Goal: Task Accomplishment & Management: Complete application form

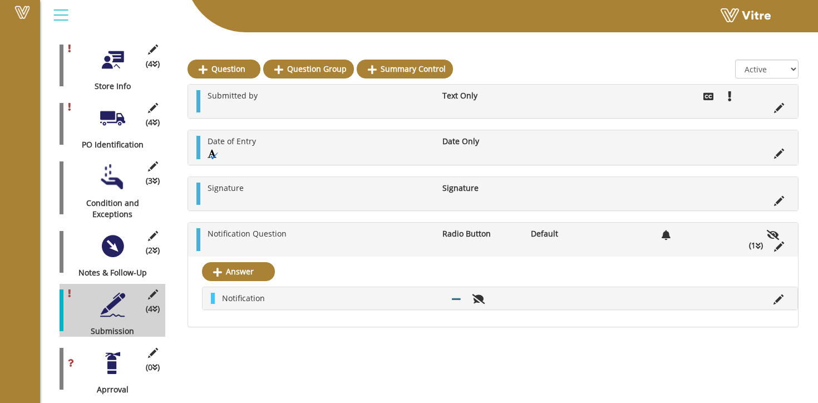
scroll to position [236, 0]
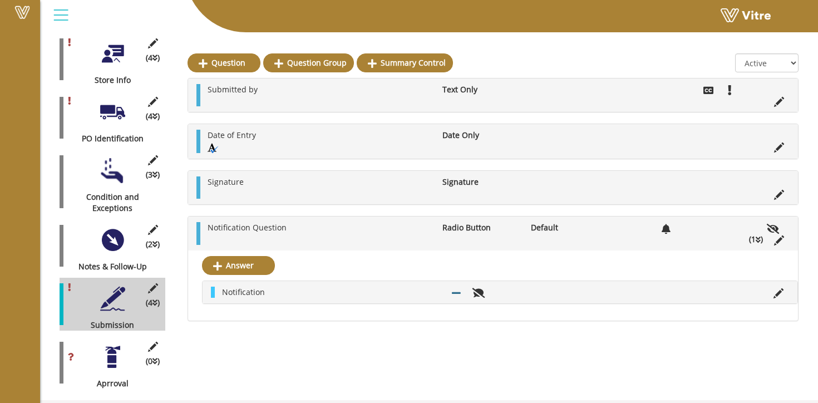
click at [787, 297] on li at bounding box center [778, 292] width 21 height 11
click at [780, 295] on icon at bounding box center [778, 293] width 10 height 10
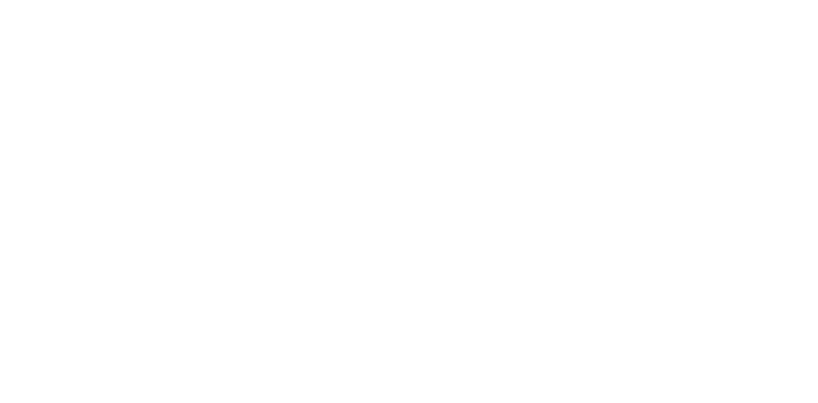
scroll to position [0, 0]
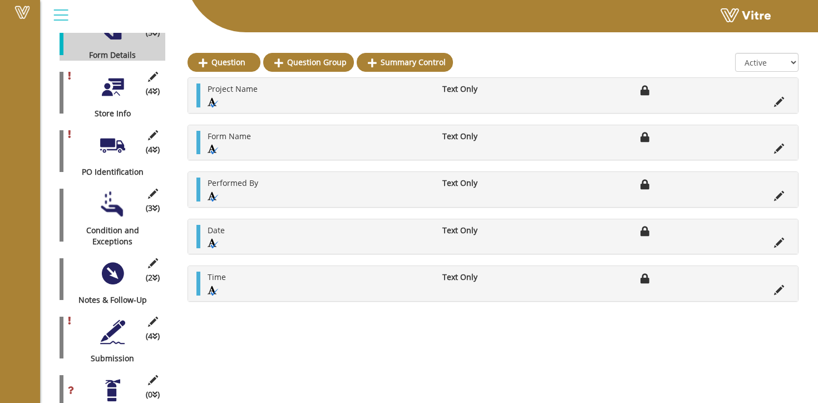
scroll to position [236, 0]
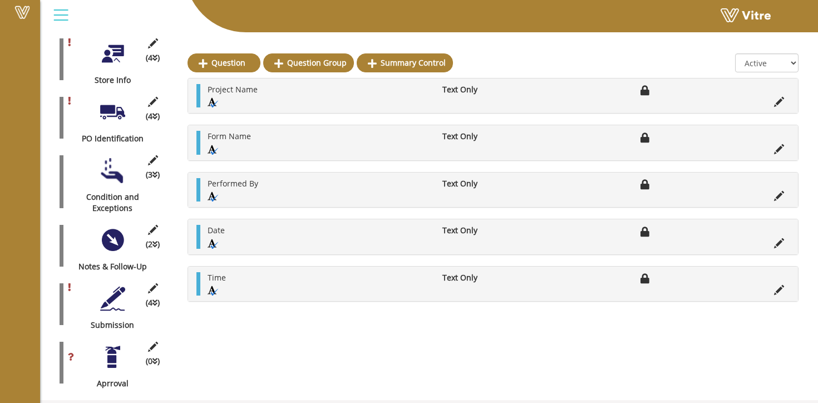
click at [119, 294] on div at bounding box center [112, 298] width 25 height 25
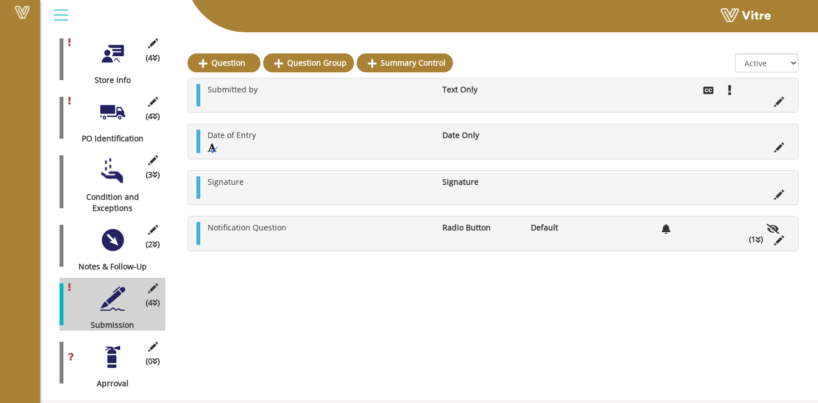
click at [759, 242] on icon at bounding box center [758, 240] width 5 height 8
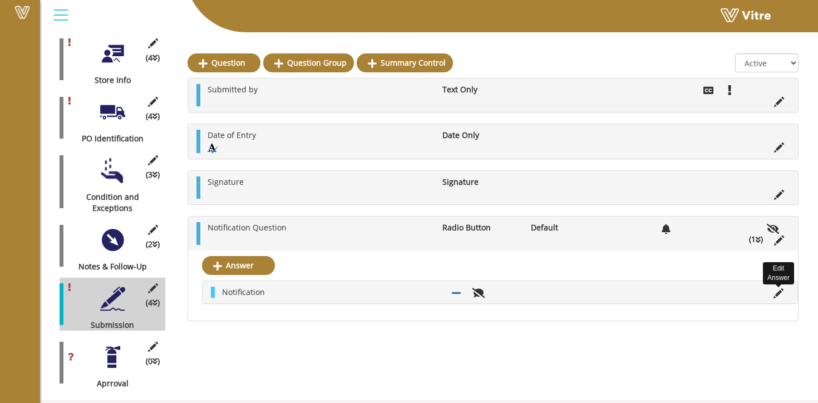
click at [777, 298] on icon at bounding box center [778, 293] width 10 height 10
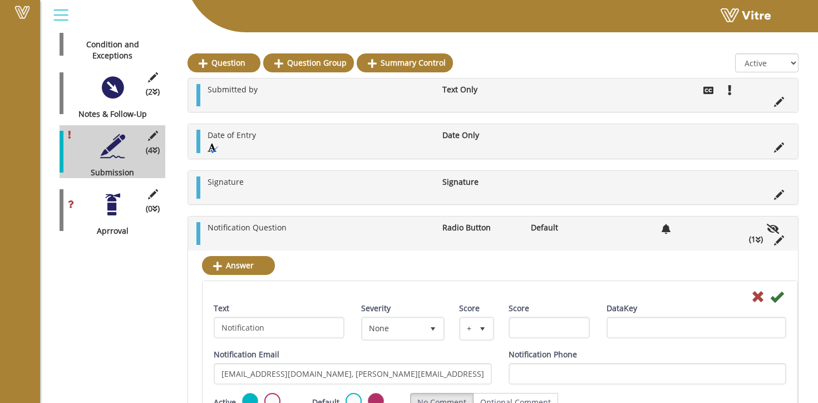
scroll to position [381, 0]
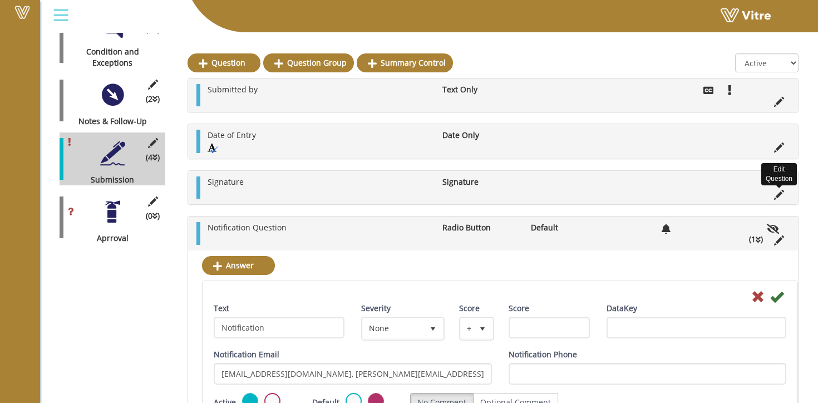
click at [781, 195] on icon at bounding box center [779, 195] width 10 height 10
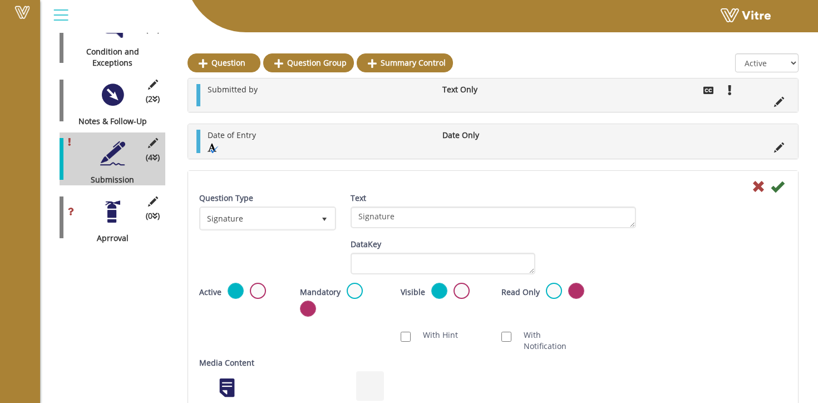
click at [105, 204] on div at bounding box center [112, 211] width 25 height 25
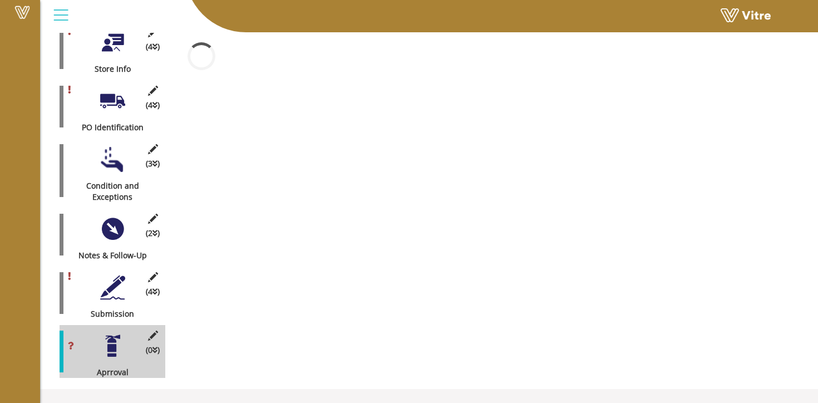
scroll to position [236, 0]
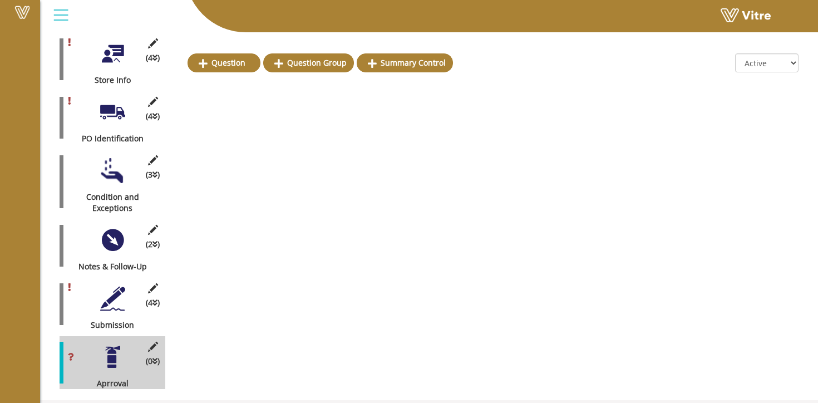
click at [118, 286] on div at bounding box center [112, 298] width 25 height 25
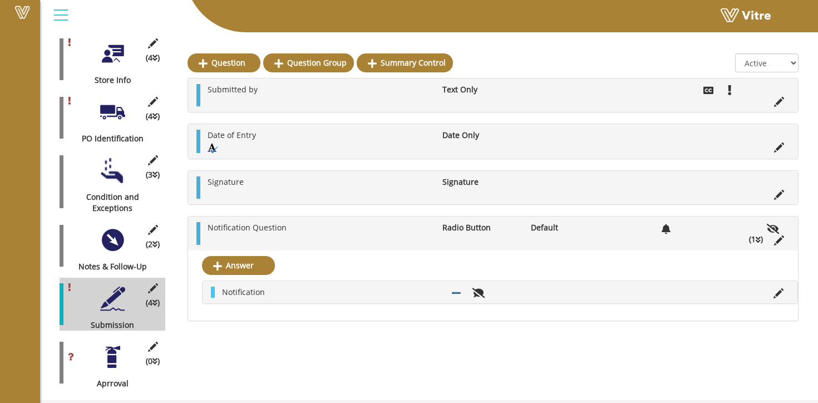
click at [105, 236] on div at bounding box center [112, 240] width 25 height 25
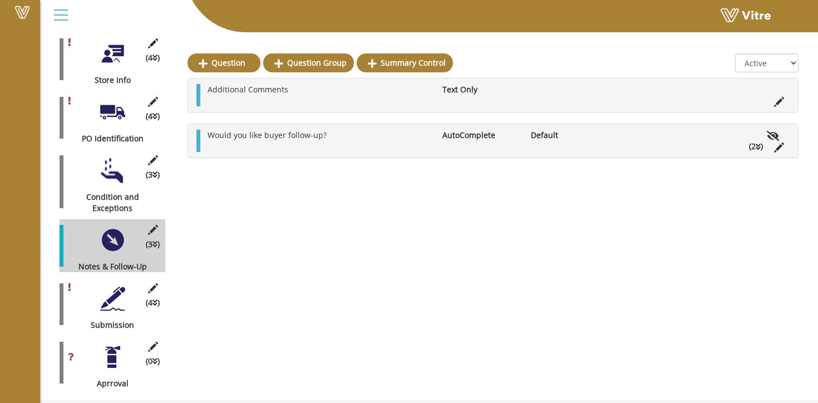
click at [757, 149] on icon at bounding box center [758, 147] width 5 height 8
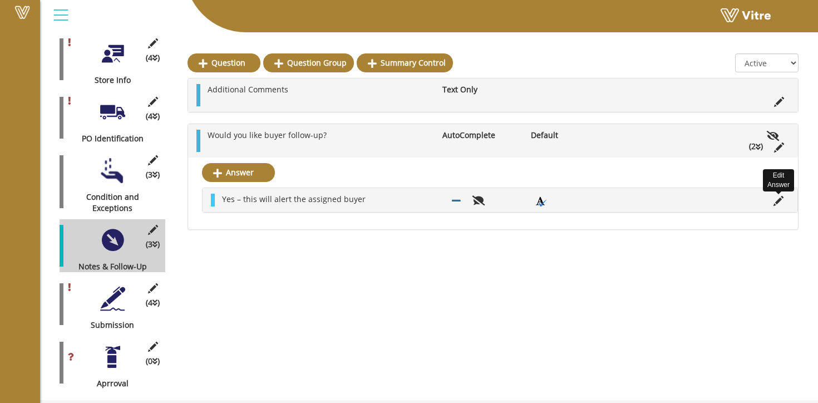
click at [776, 205] on icon at bounding box center [778, 201] width 10 height 10
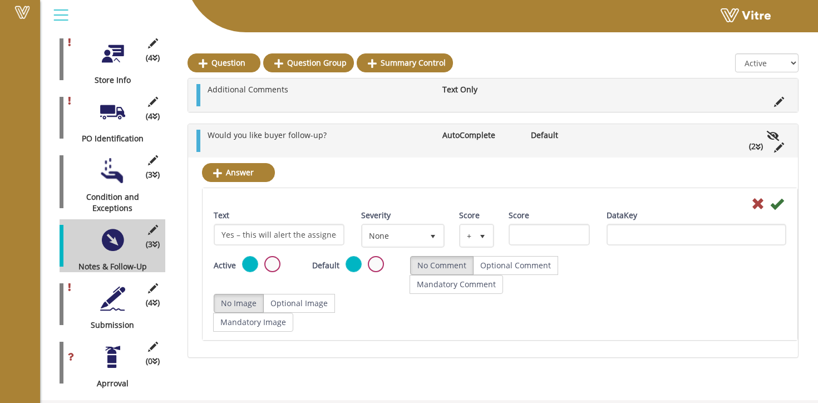
click at [754, 147] on li "(2 )" at bounding box center [755, 146] width 25 height 11
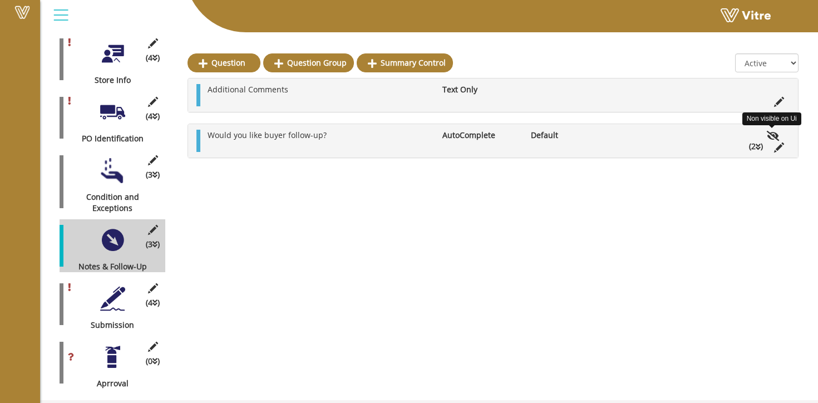
click at [771, 140] on icon at bounding box center [773, 136] width 13 height 10
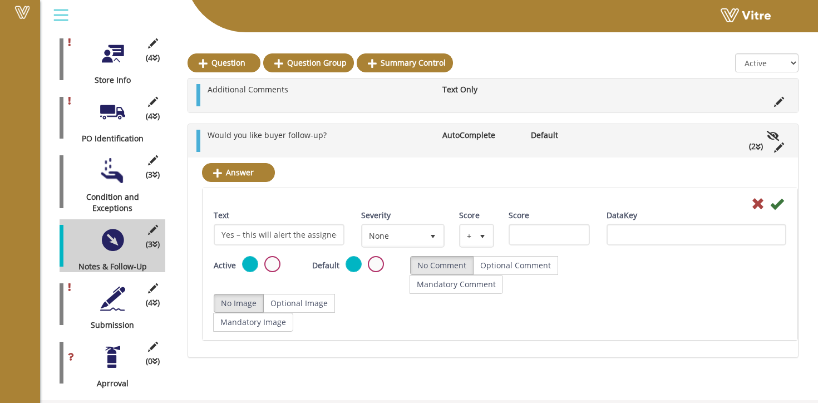
click at [771, 141] on li at bounding box center [778, 146] width 21 height 11
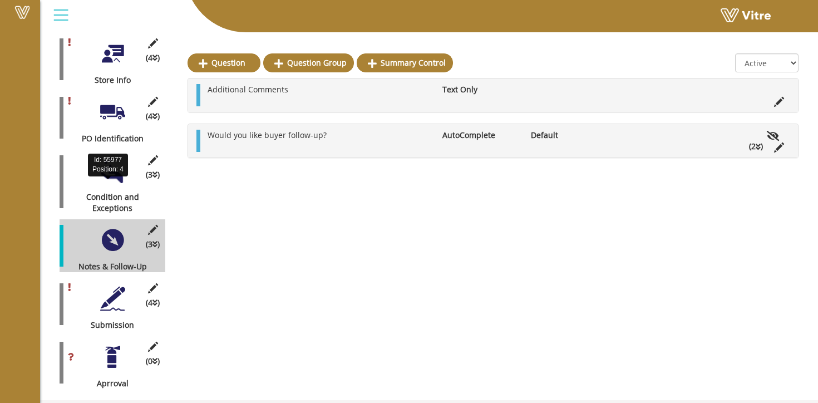
click at [98, 191] on div "Condition and Exceptions" at bounding box center [108, 202] width 97 height 22
click at [107, 160] on div at bounding box center [112, 170] width 25 height 25
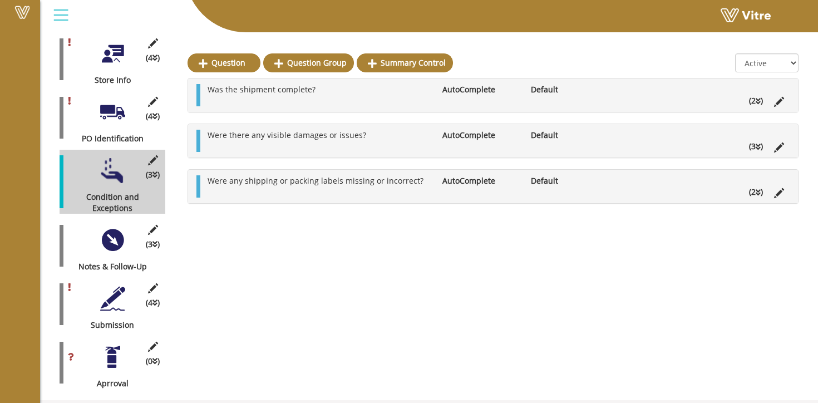
click at [111, 299] on div at bounding box center [112, 298] width 25 height 25
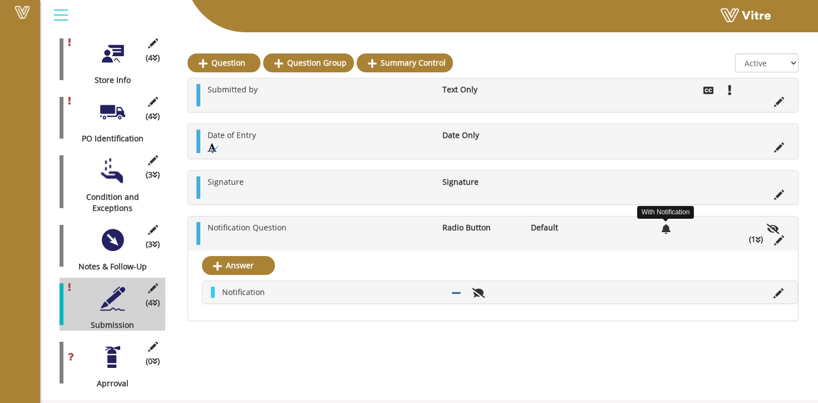
click at [666, 230] on icon at bounding box center [666, 229] width 9 height 10
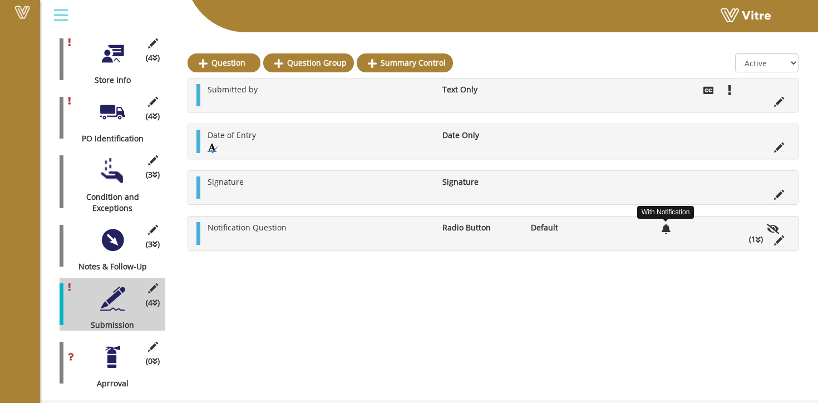
click at [666, 230] on icon at bounding box center [666, 229] width 9 height 10
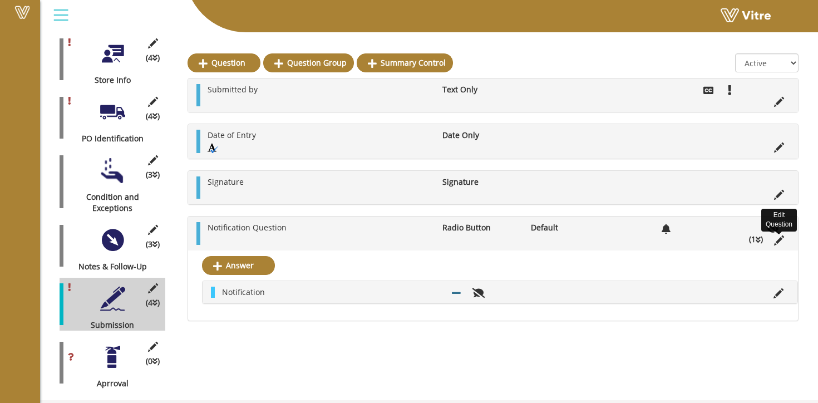
click at [778, 241] on icon at bounding box center [779, 240] width 10 height 10
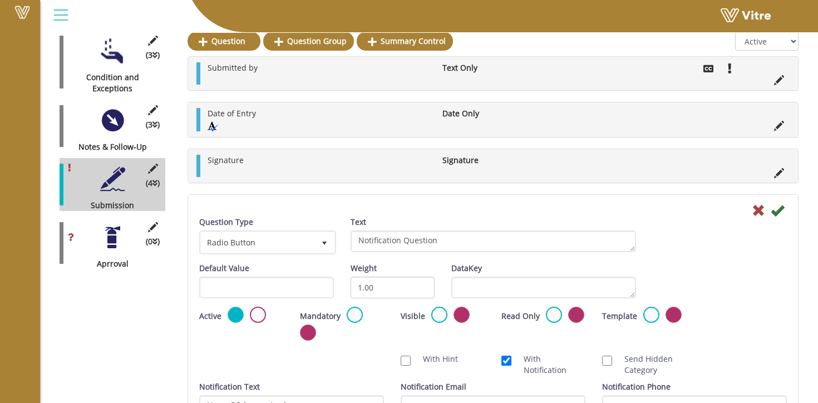
scroll to position [363, 0]
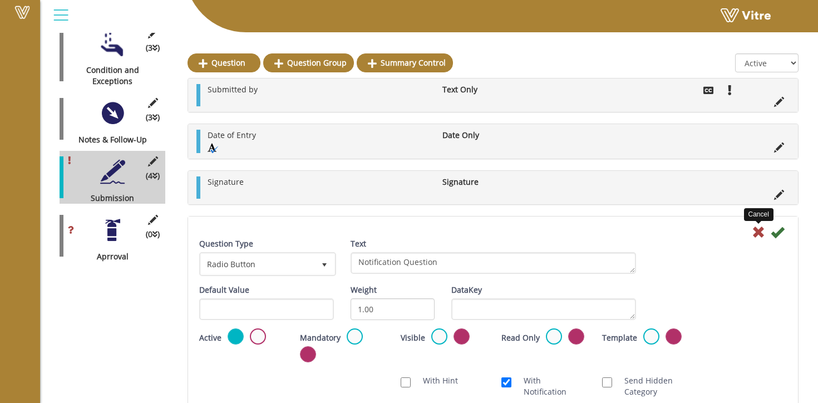
click at [756, 230] on icon at bounding box center [758, 231] width 13 height 13
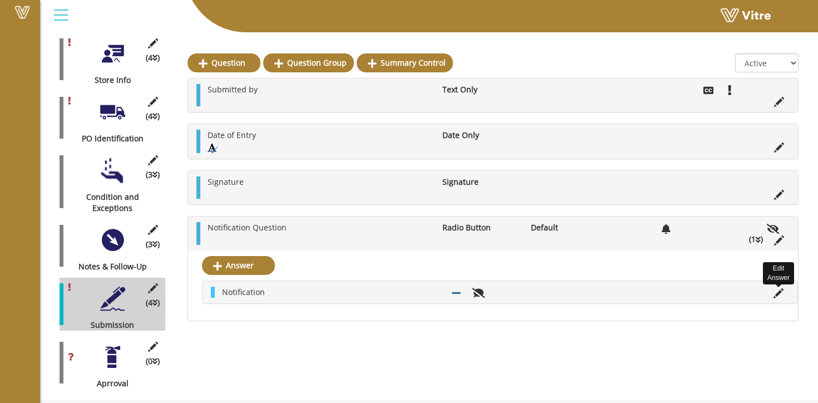
click at [777, 293] on icon at bounding box center [778, 293] width 10 height 10
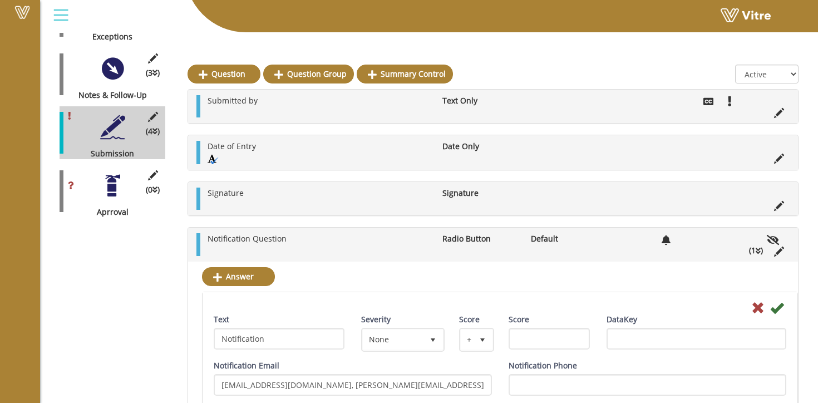
scroll to position [406, 0]
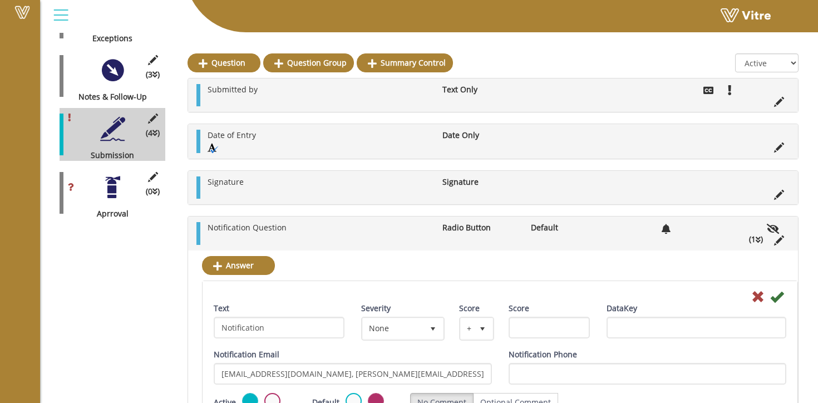
click at [809, 336] on div "Form Wonderlosity PO Arrival Wonderlosity Forms Form Created At 6/12/2025 5:55:…" at bounding box center [429, 66] width 778 height 889
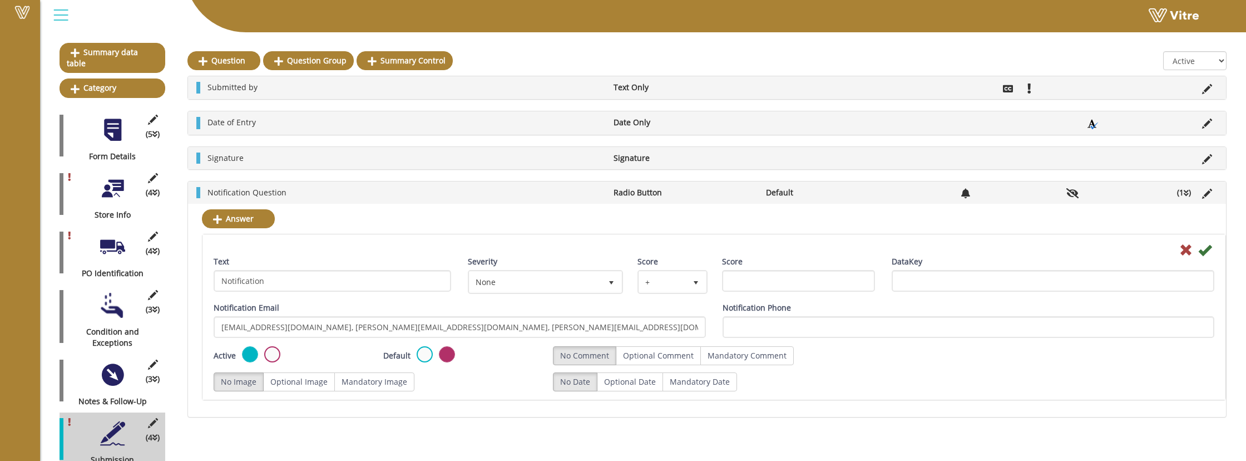
scroll to position [100, 0]
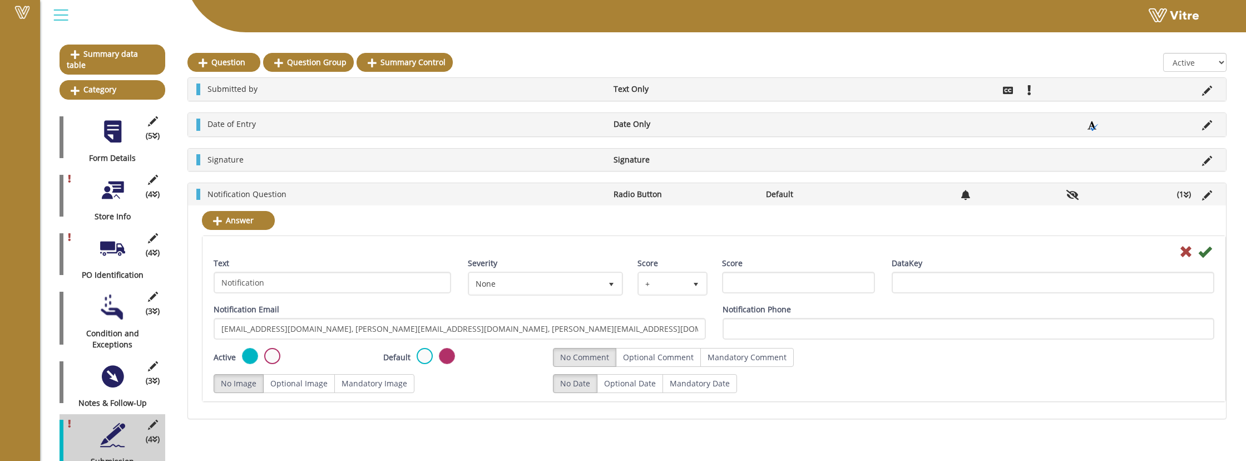
click at [115, 119] on div at bounding box center [112, 131] width 25 height 25
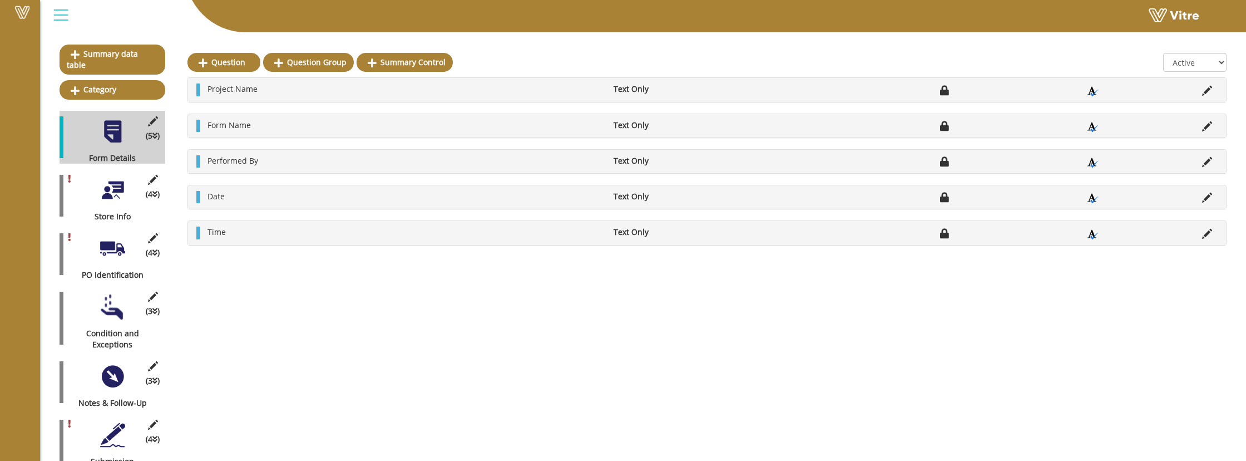
click at [110, 190] on div at bounding box center [112, 189] width 25 height 25
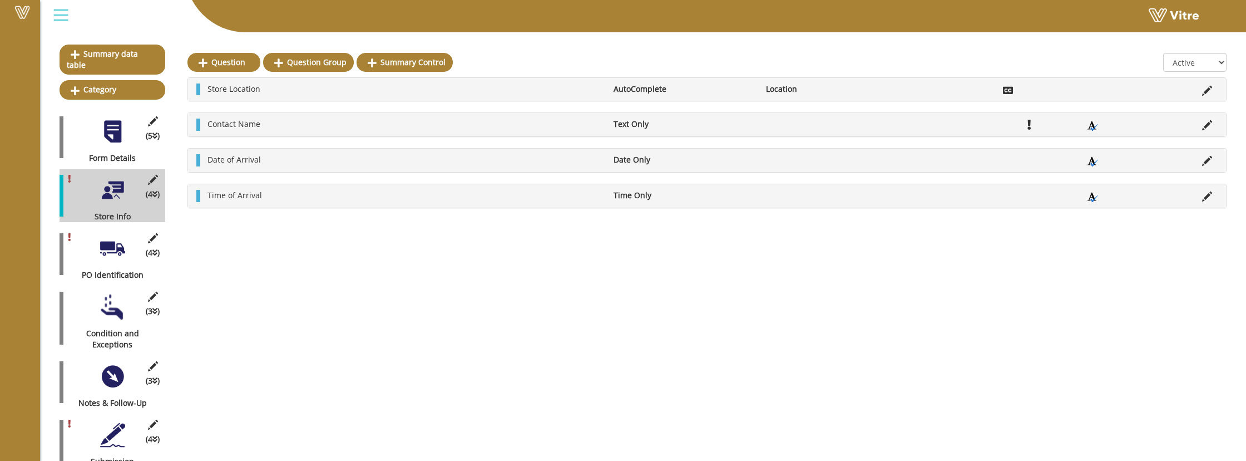
click at [106, 243] on div at bounding box center [112, 248] width 25 height 25
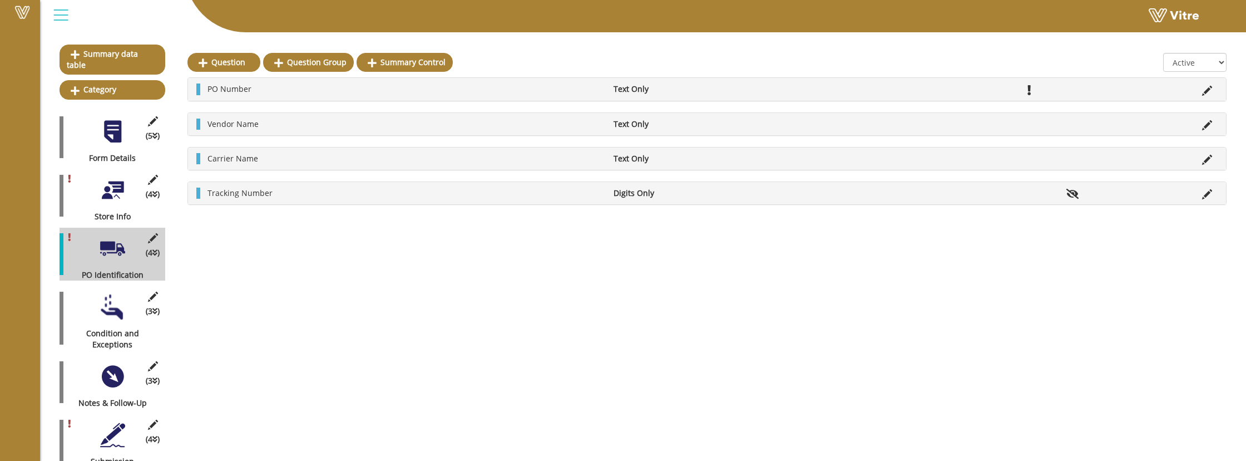
click at [120, 294] on div at bounding box center [112, 306] width 25 height 25
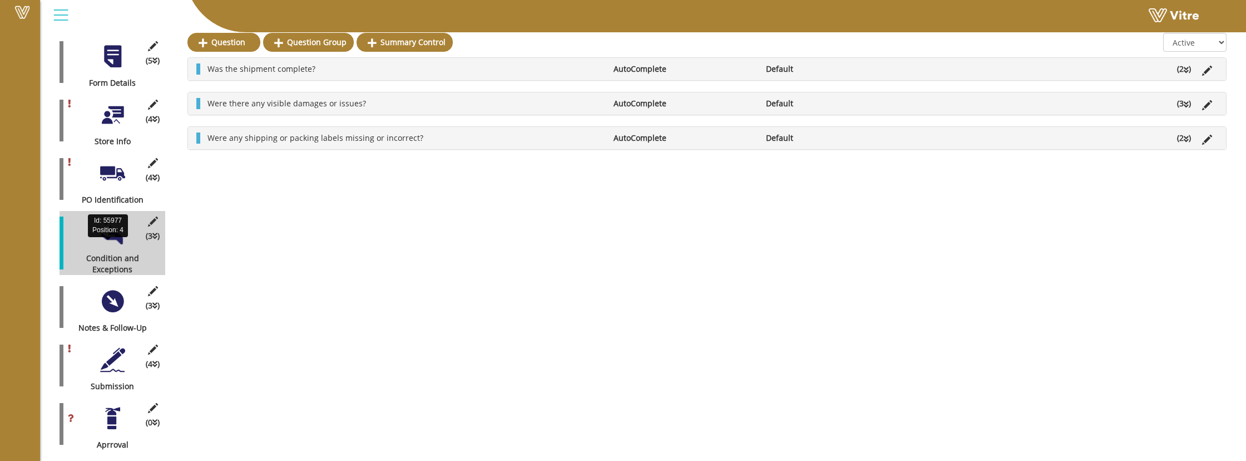
scroll to position [177, 0]
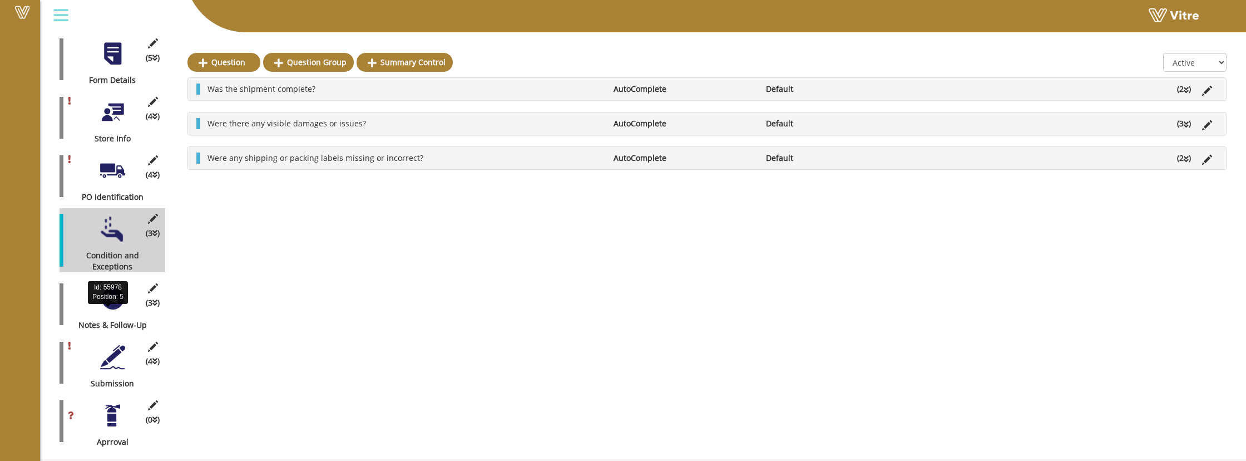
click at [116, 305] on div "Id: 55978 Position: 5" at bounding box center [108, 292] width 40 height 28
click at [117, 288] on div at bounding box center [112, 298] width 25 height 25
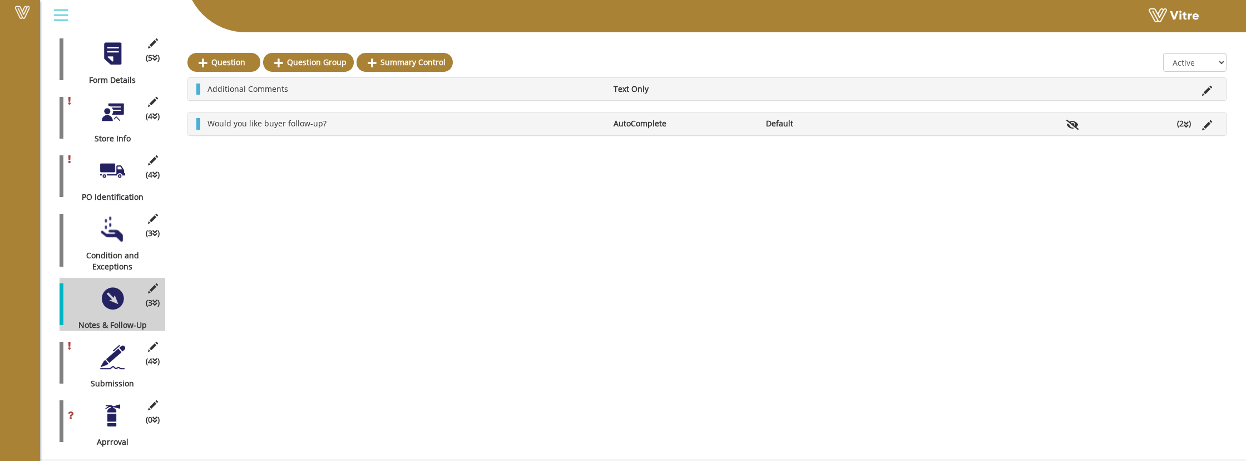
click at [116, 344] on div at bounding box center [112, 356] width 25 height 25
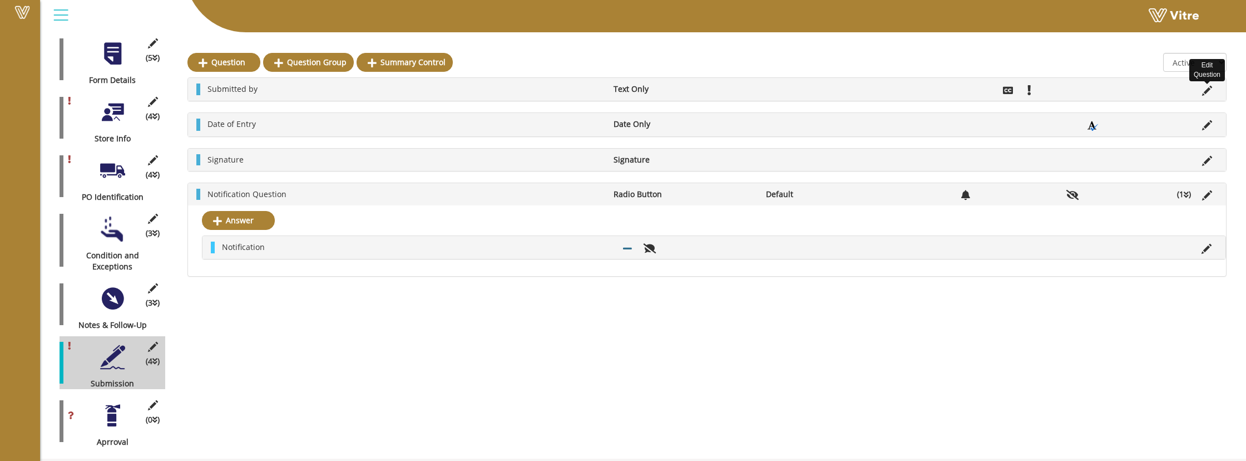
click at [817, 89] on icon at bounding box center [1207, 91] width 10 height 10
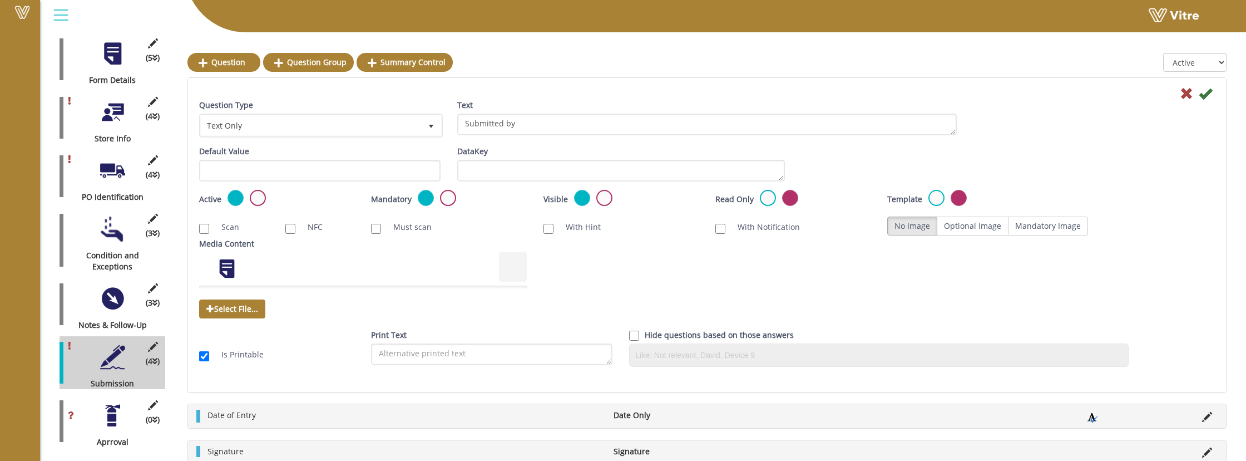
click at [817, 92] on icon at bounding box center [1186, 93] width 13 height 13
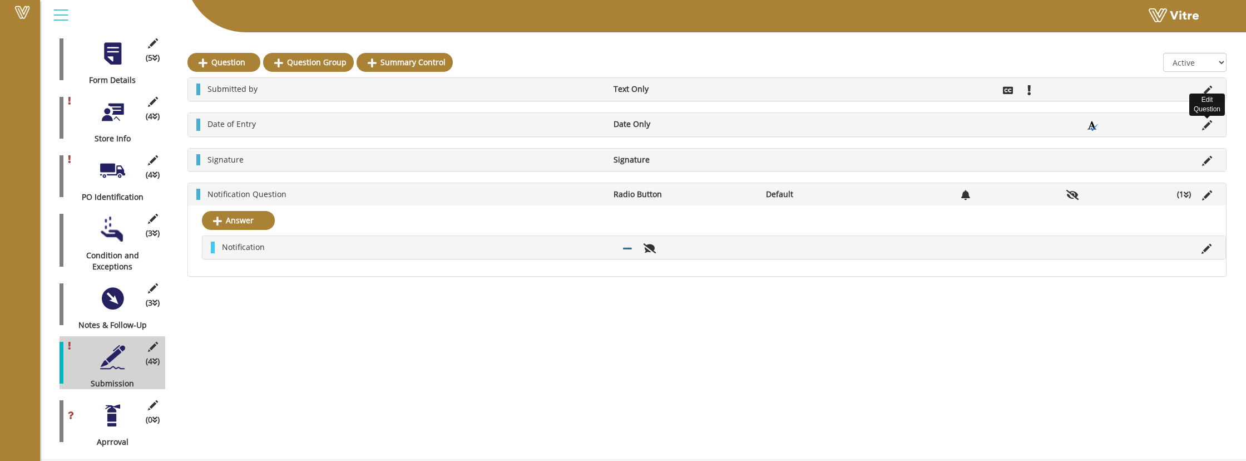
click at [817, 129] on icon at bounding box center [1207, 125] width 10 height 10
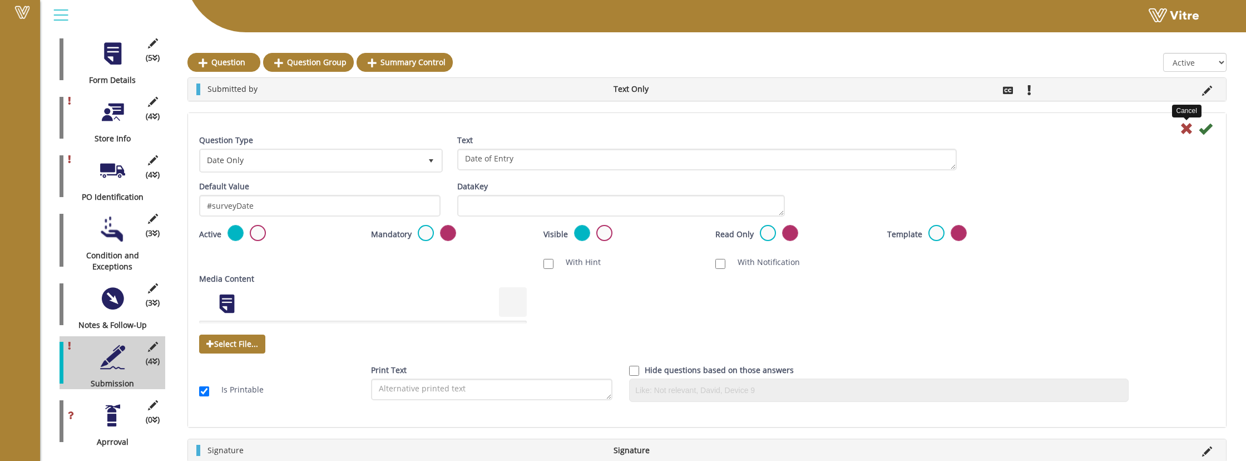
click at [817, 127] on icon at bounding box center [1186, 128] width 13 height 13
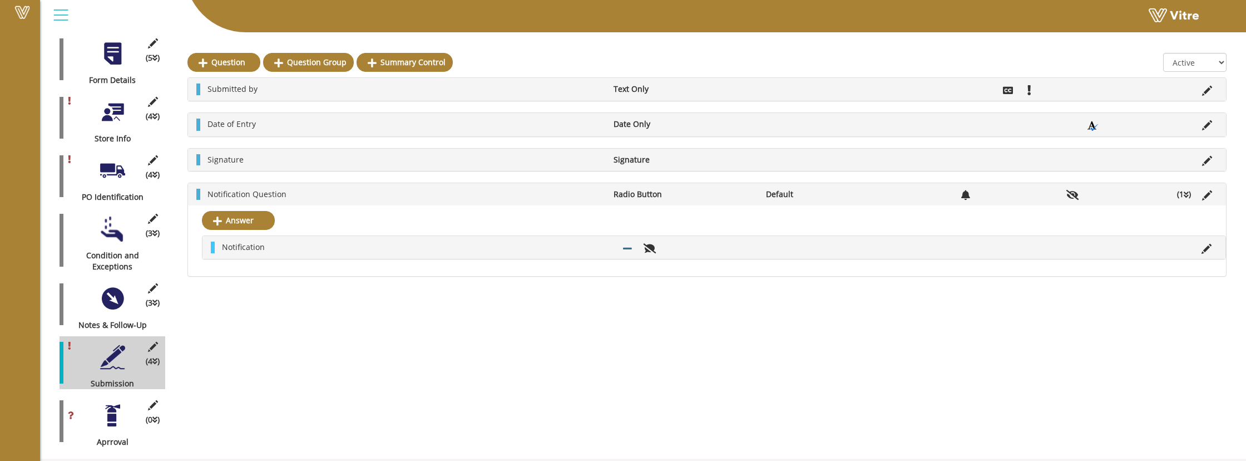
click at [110, 402] on div at bounding box center [112, 415] width 25 height 25
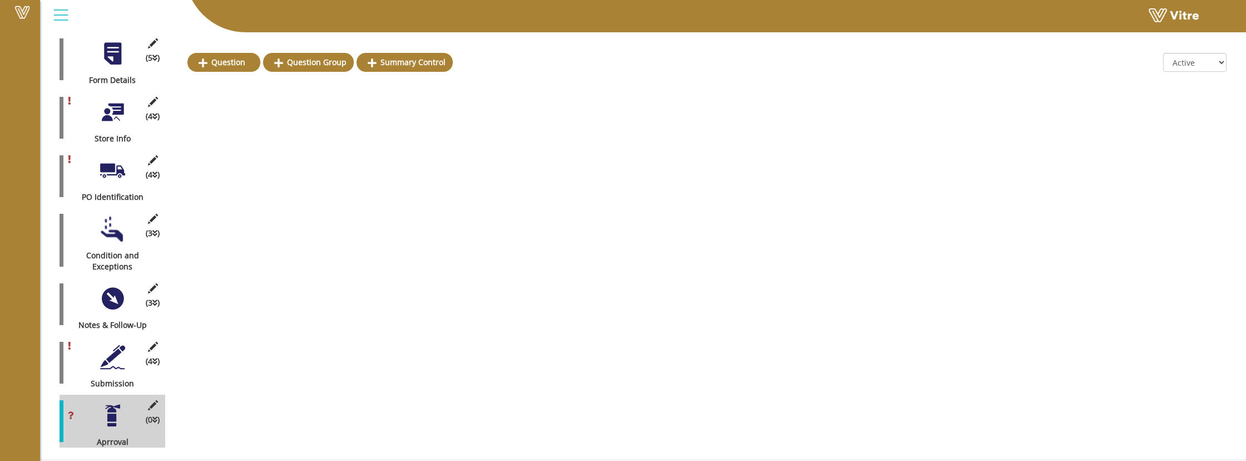
click at [109, 350] on div at bounding box center [112, 356] width 25 height 25
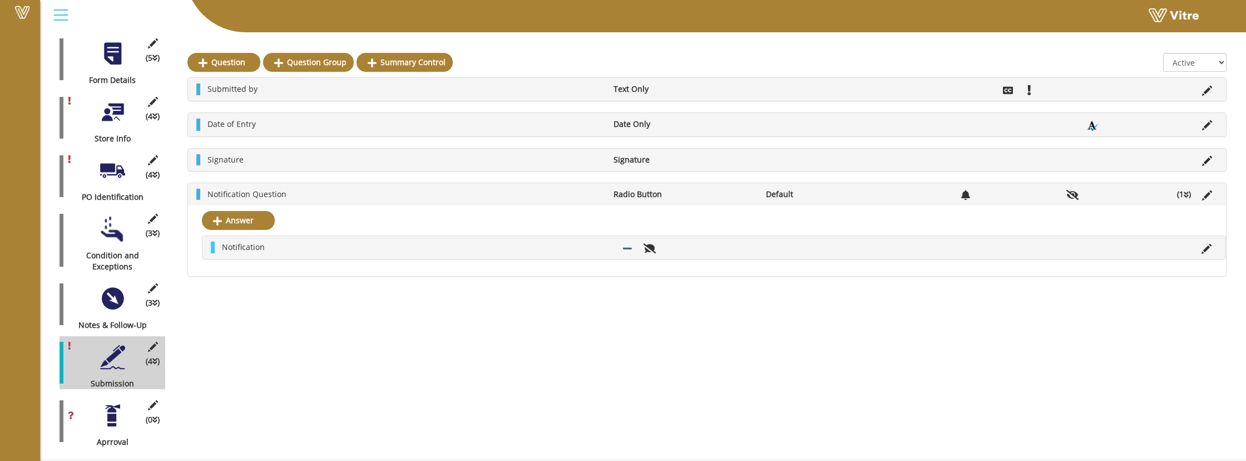
click at [817, 195] on icon at bounding box center [1186, 195] width 5 height 8
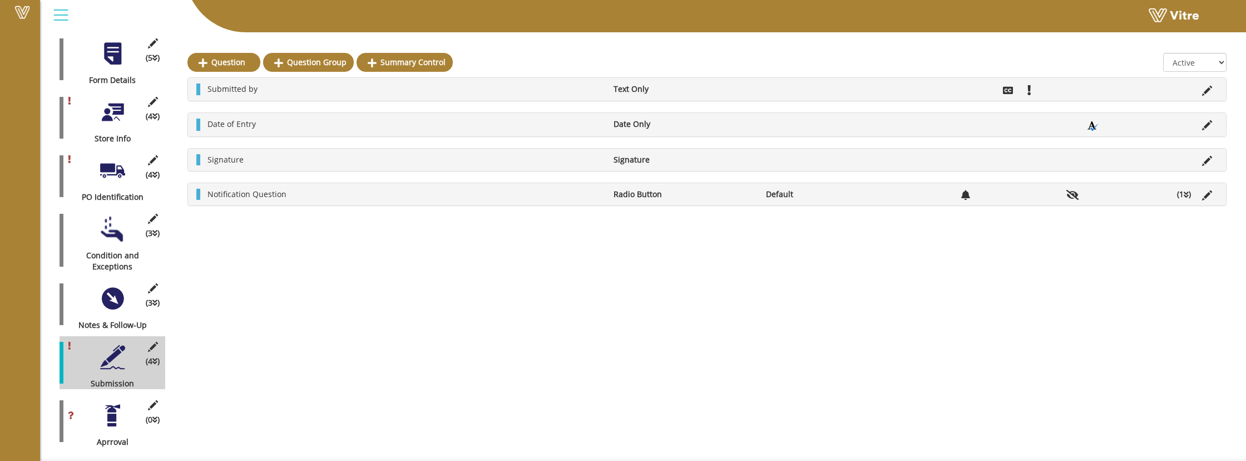
click at [817, 195] on icon at bounding box center [1186, 195] width 5 height 8
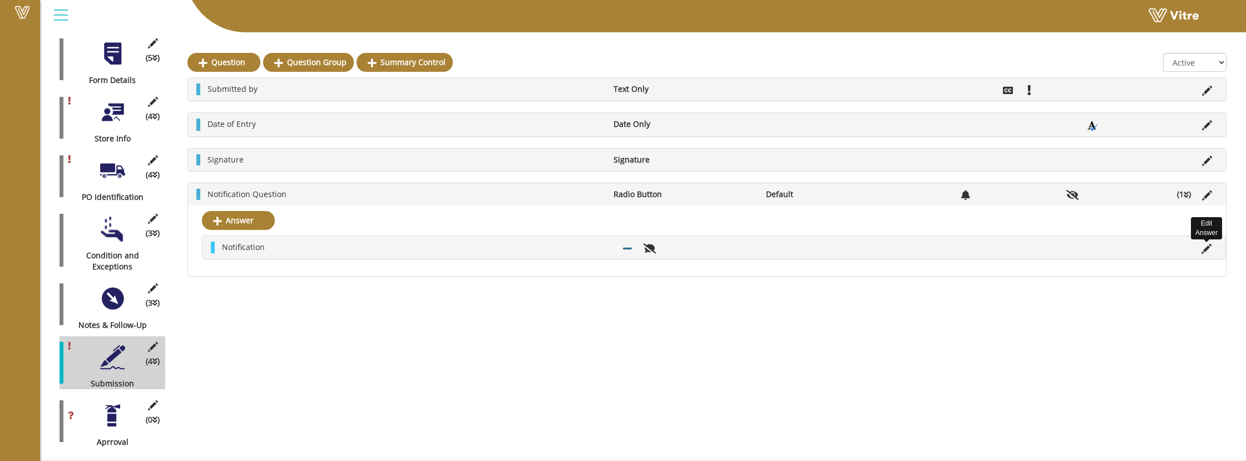
click at [817, 251] on icon at bounding box center [1207, 249] width 10 height 10
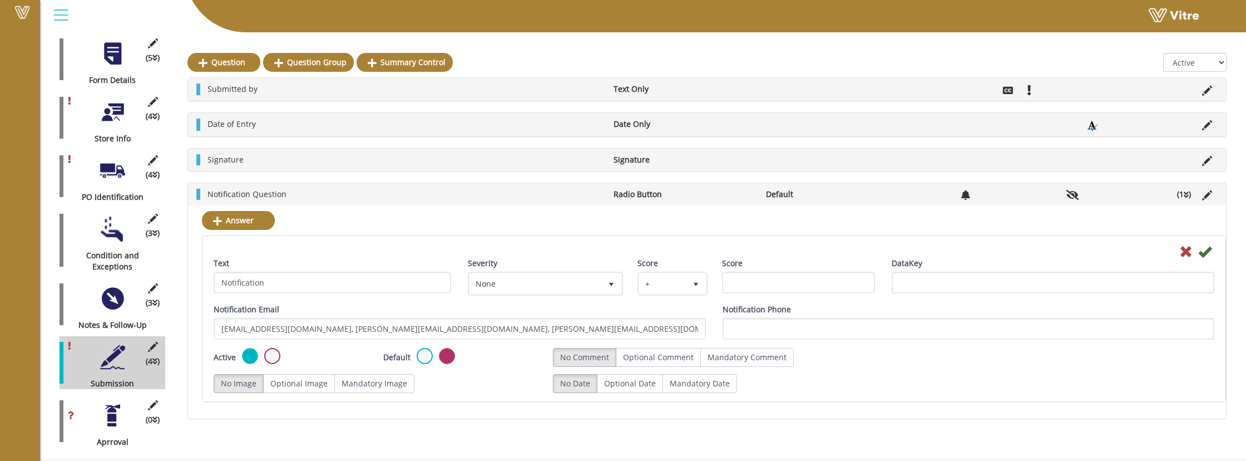
click at [539, 33] on div "Vitre" at bounding box center [643, 16] width 1206 height 33
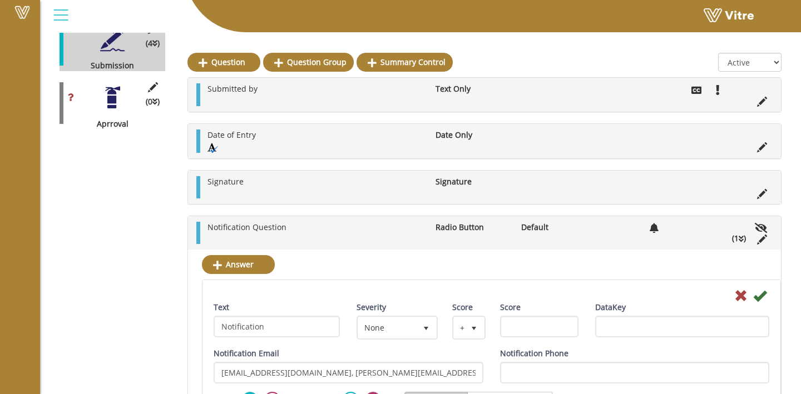
scroll to position [277, 0]
